Goal: Information Seeking & Learning: Find specific fact

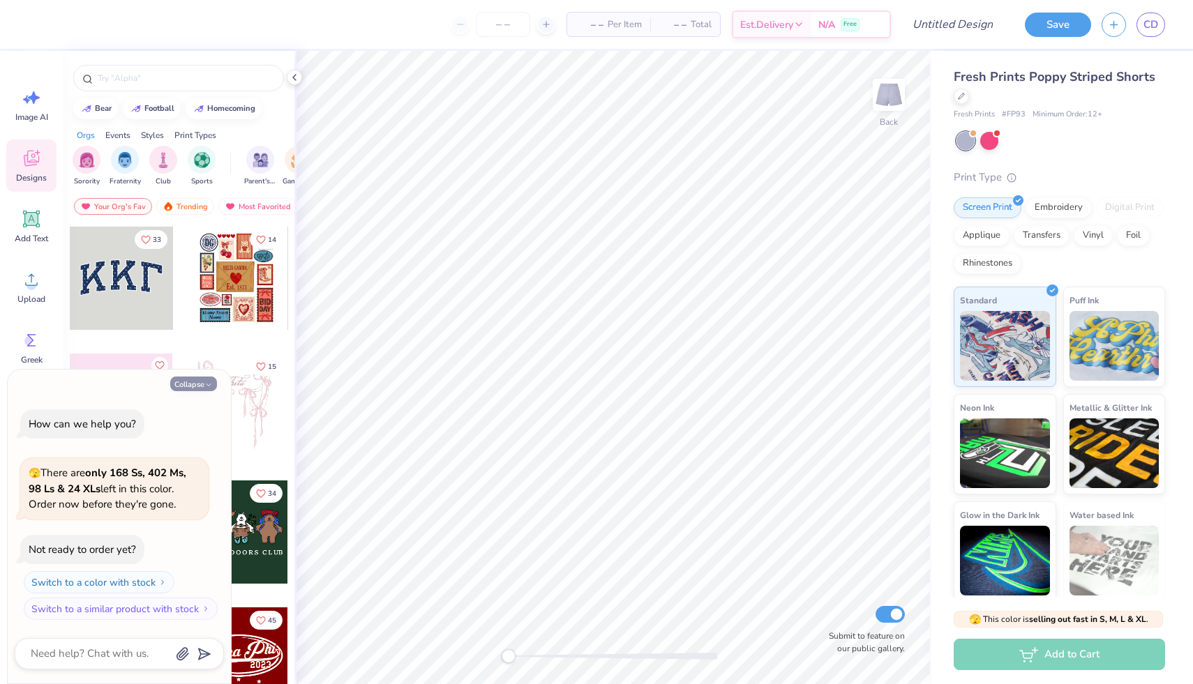
click at [199, 386] on button "Collapse" at bounding box center [193, 384] width 47 height 15
type textarea "x"
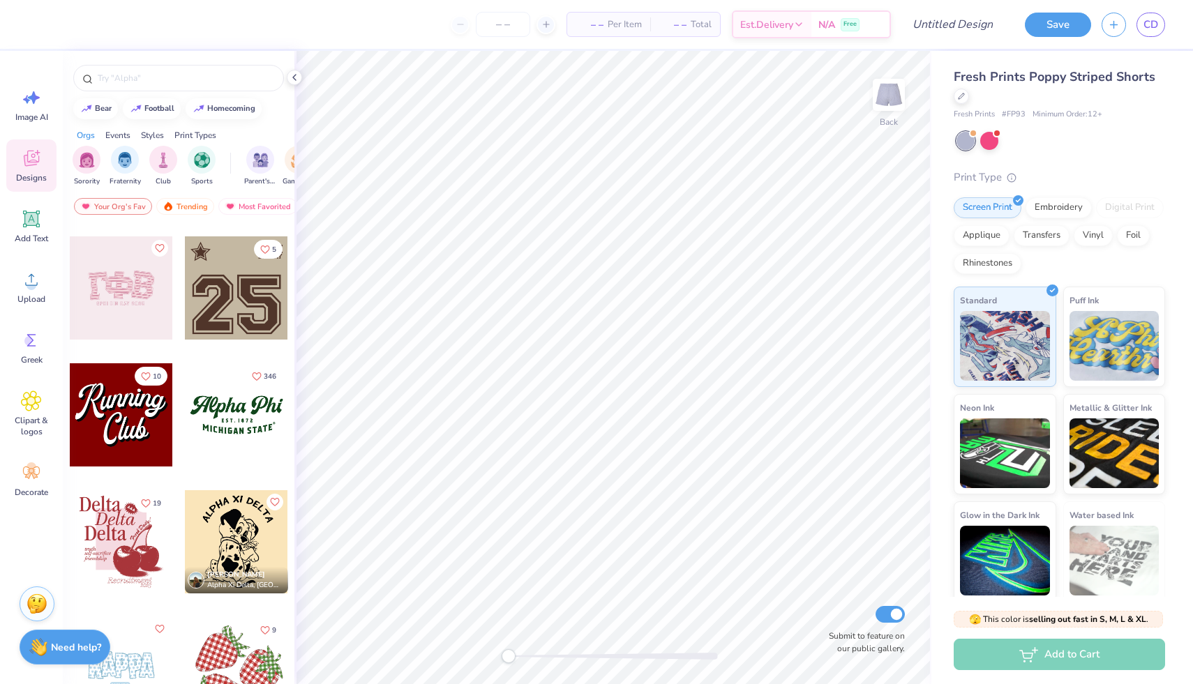
scroll to position [1407, 0]
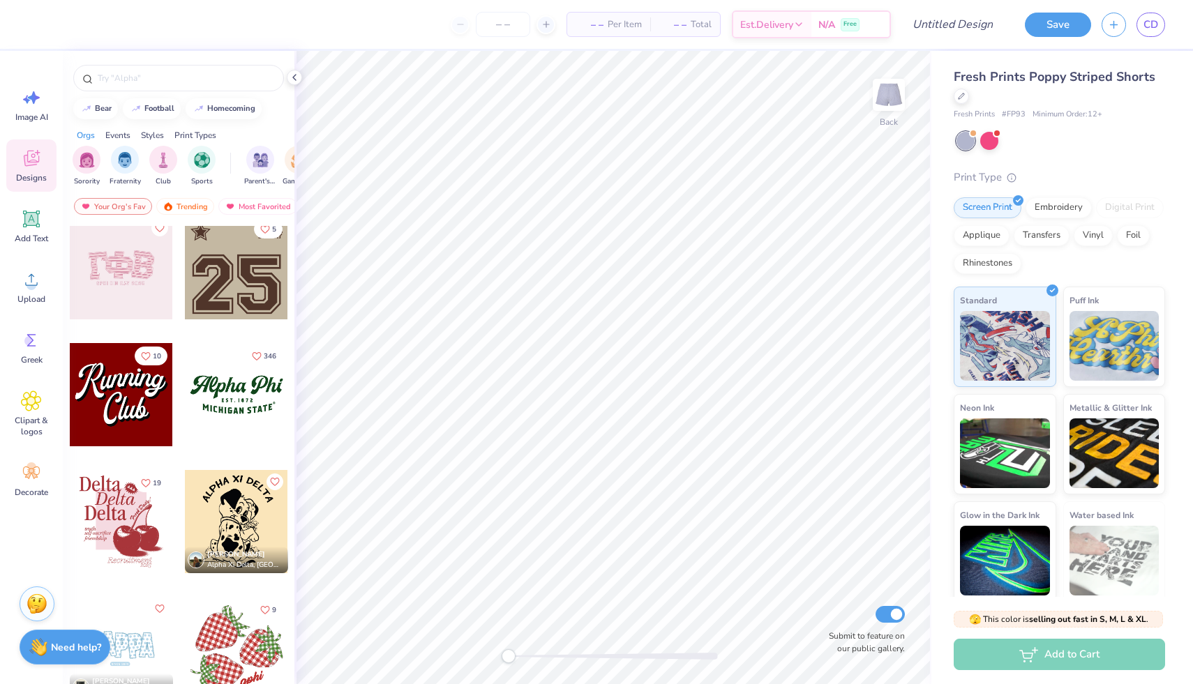
click at [244, 394] on div at bounding box center [236, 394] width 103 height 103
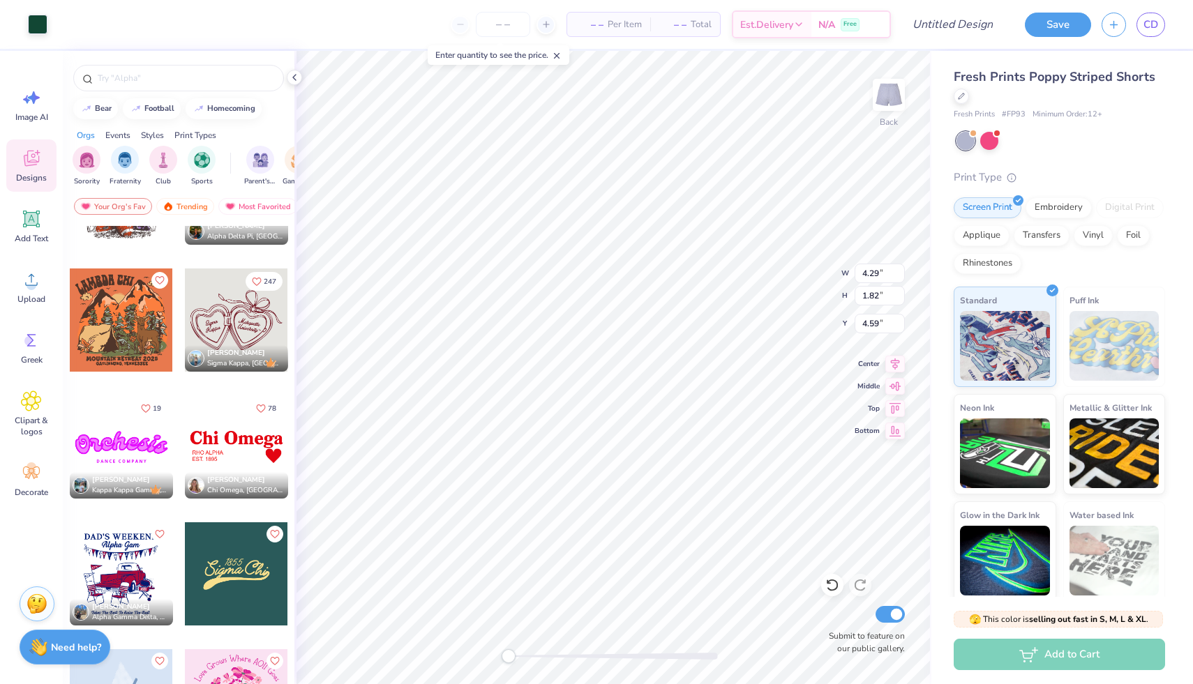
scroll to position [3735, 0]
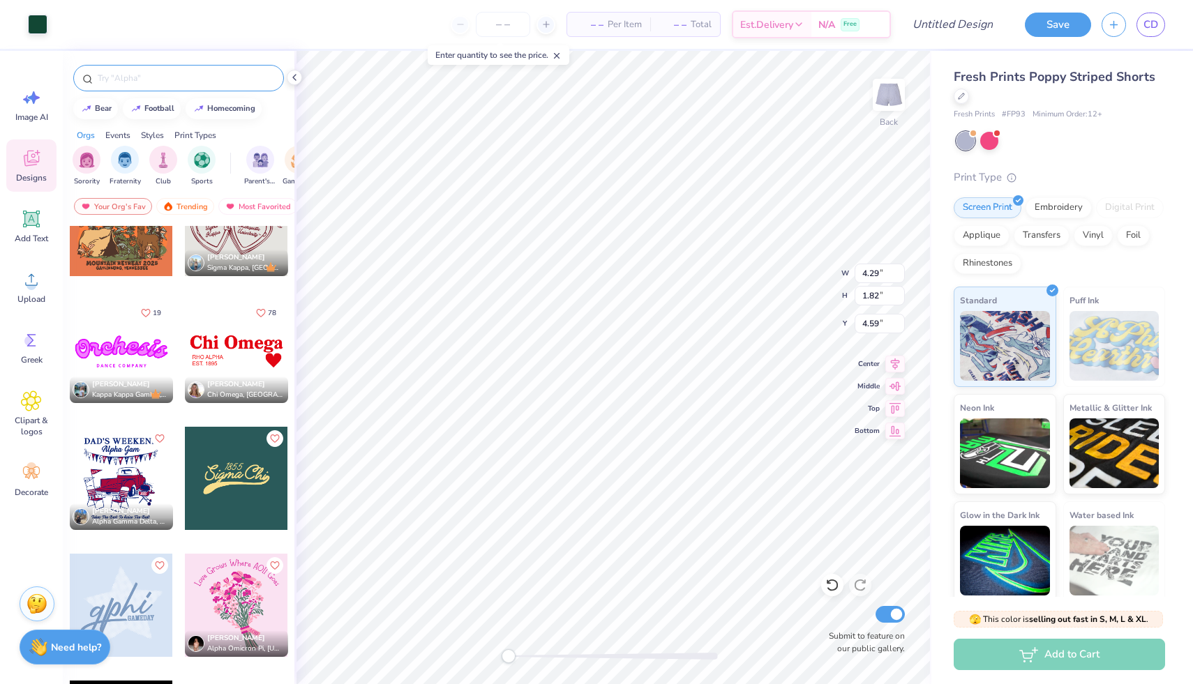
click at [178, 69] on div at bounding box center [178, 78] width 211 height 27
click at [186, 84] on input "text" at bounding box center [185, 78] width 179 height 14
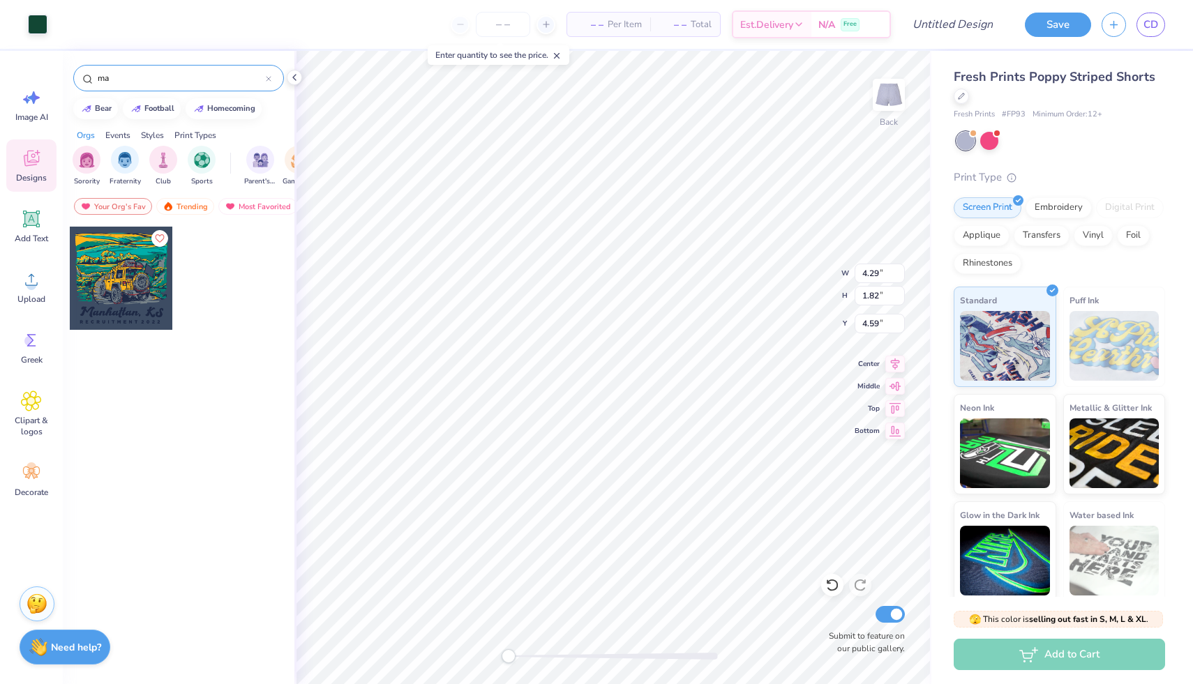
type input "m"
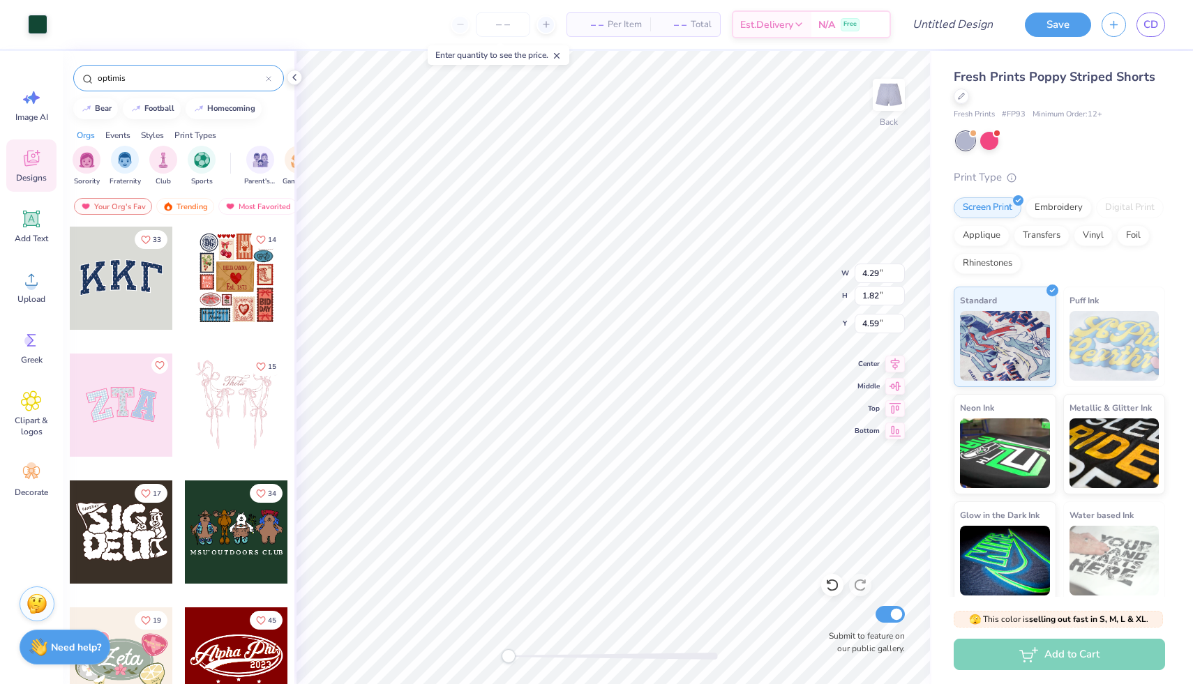
type input "optimist"
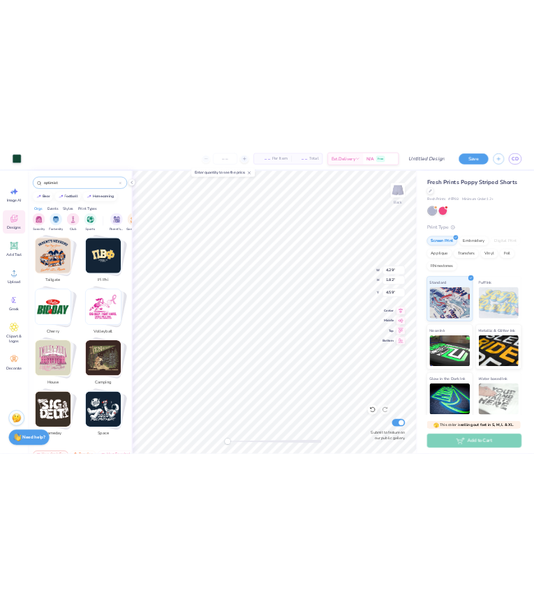
scroll to position [2666, 0]
